Goal: Navigation & Orientation: Find specific page/section

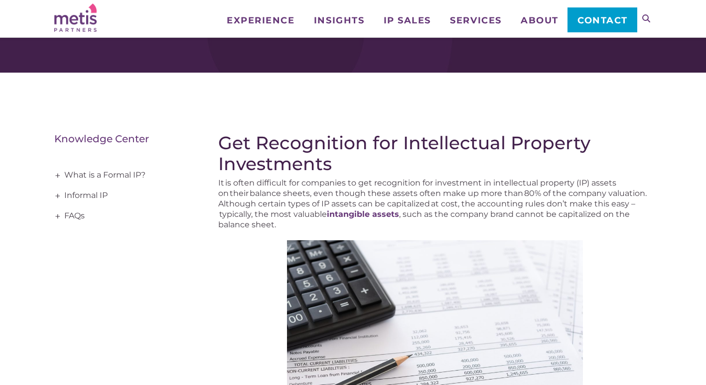
scroll to position [50, 0]
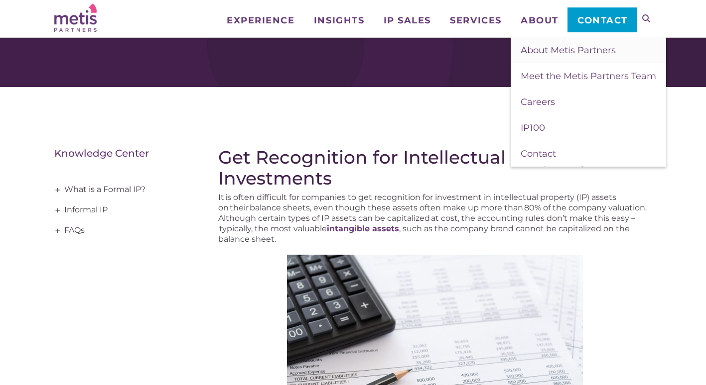
click at [532, 49] on span "About Metis Partners" at bounding box center [567, 50] width 95 height 11
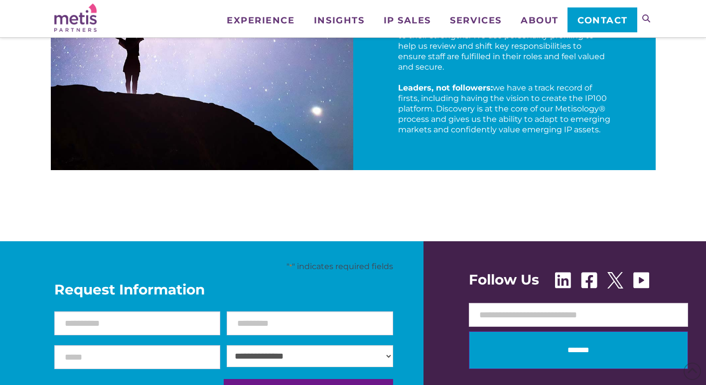
scroll to position [1444, 0]
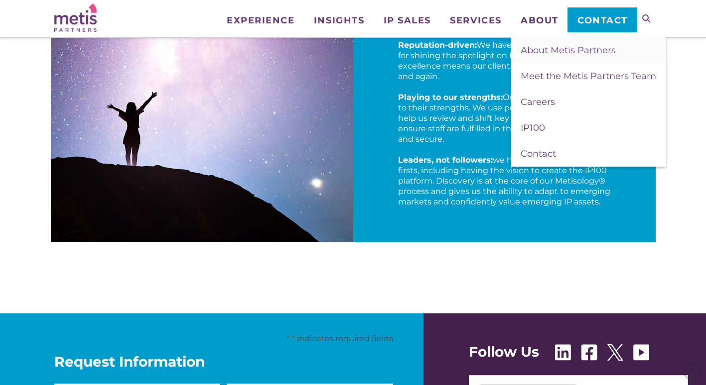
click at [549, 18] on span "About" at bounding box center [539, 20] width 38 height 9
click at [547, 73] on span "Meet the Metis Partners Team" at bounding box center [587, 76] width 135 height 11
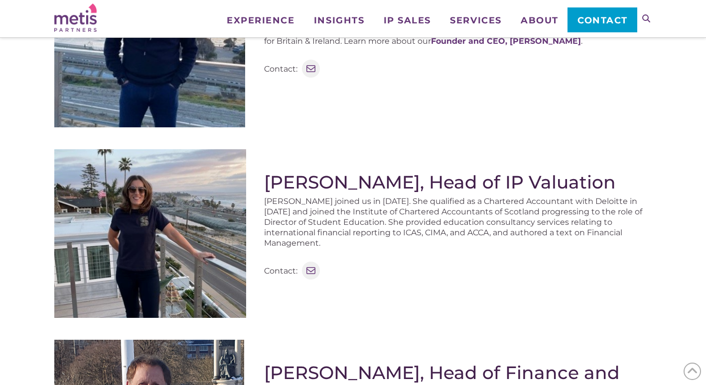
scroll to position [299, 0]
